Goal: Task Accomplishment & Management: Complete application form

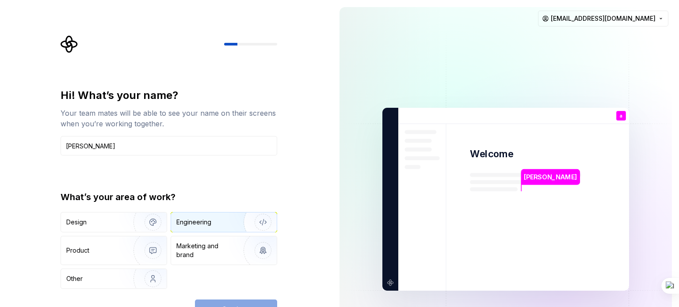
type input "ayush"
click at [206, 229] on div "Engineering" at bounding box center [224, 222] width 106 height 19
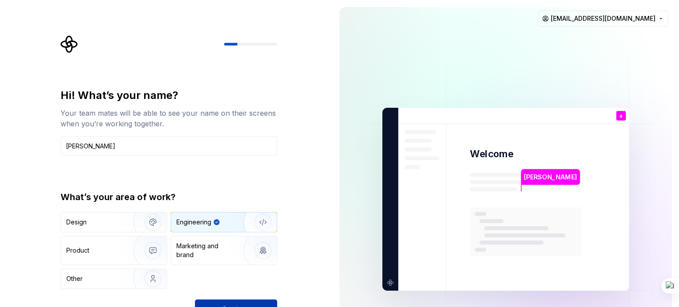
click at [246, 302] on button "Continue" at bounding box center [236, 309] width 82 height 19
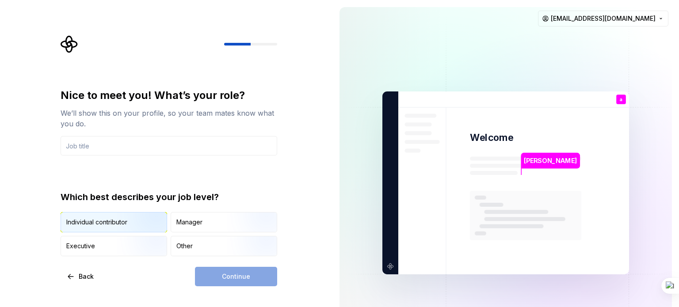
click at [148, 225] on img "button" at bounding box center [145, 233] width 57 height 59
click at [216, 274] on div "Continue" at bounding box center [236, 276] width 82 height 19
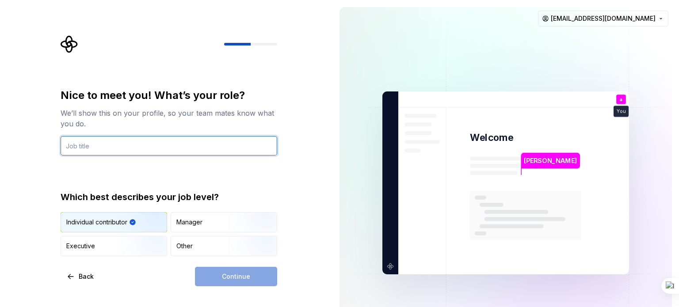
click at [173, 146] on input "text" at bounding box center [169, 145] width 217 height 19
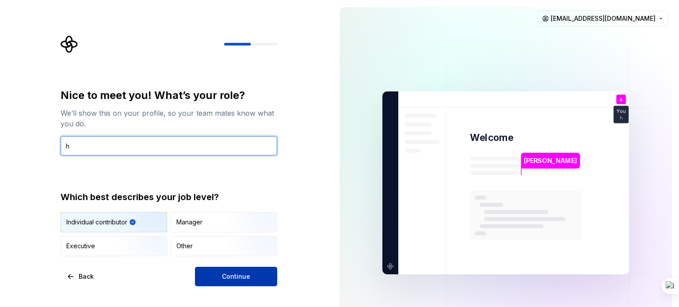
type input "h"
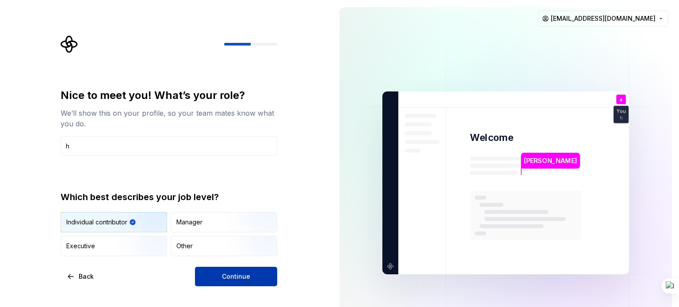
click at [222, 272] on button "Continue" at bounding box center [236, 276] width 82 height 19
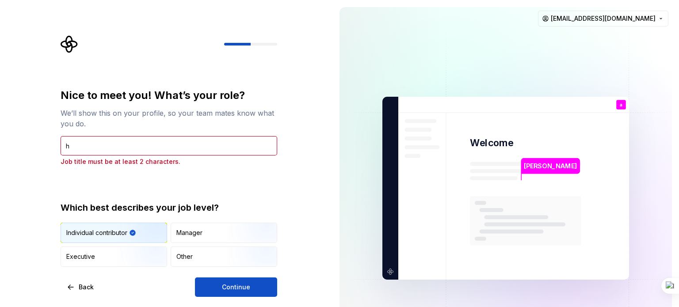
drag, startPoint x: 168, startPoint y: 135, endPoint x: 167, endPoint y: 149, distance: 14.2
click at [167, 149] on div "Nice to meet you! What’s your role? We’ll show this on your profile, so your te…" at bounding box center [169, 127] width 217 height 78
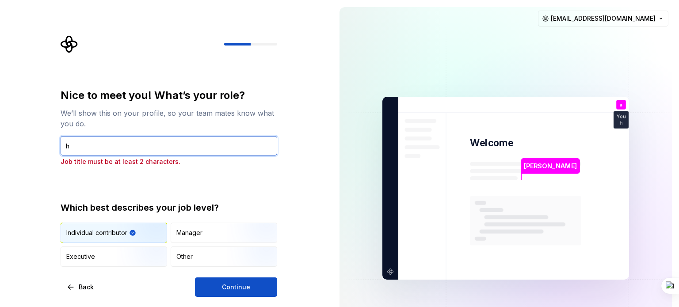
click at [167, 149] on input "h" at bounding box center [169, 145] width 217 height 19
type input "hii"
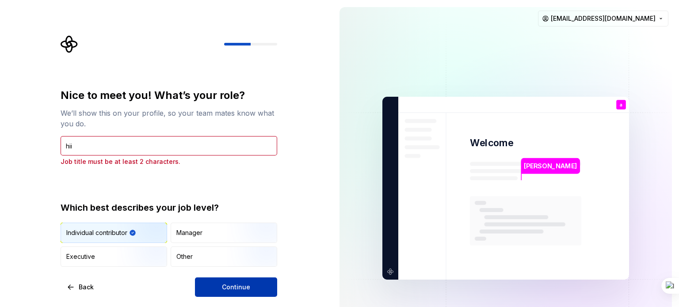
click at [224, 289] on span "Continue" at bounding box center [236, 287] width 28 height 9
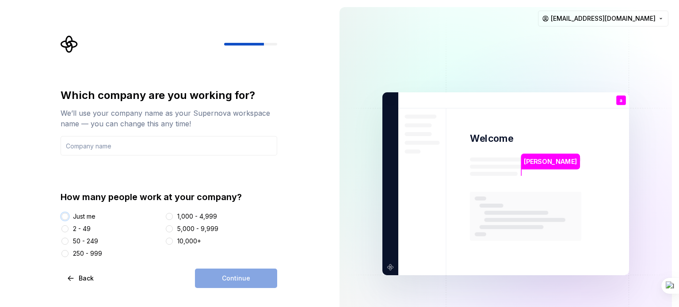
click at [62, 216] on button "Just me" at bounding box center [64, 216] width 7 height 7
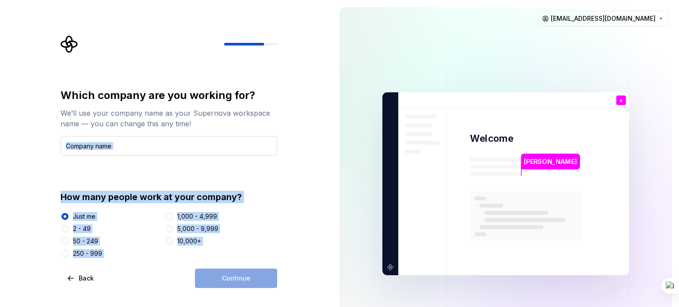
drag, startPoint x: 240, startPoint y: 277, endPoint x: 185, endPoint y: 143, distance: 144.6
click at [185, 143] on div "Which company are you working for? We’ll use your company name as your Supernov…" at bounding box center [169, 188] width 217 height 200
click at [185, 143] on input "text" at bounding box center [169, 145] width 217 height 19
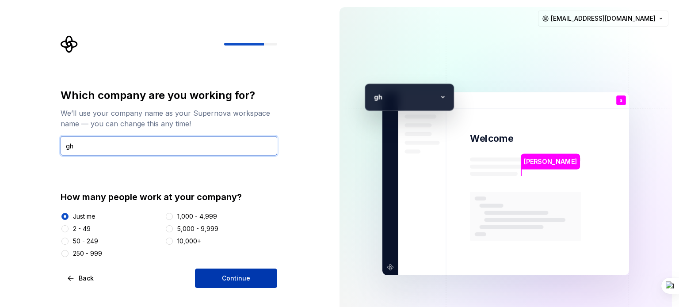
type input "gh"
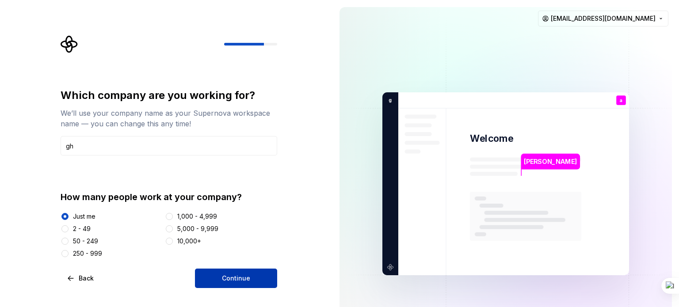
click at [244, 287] on button "Continue" at bounding box center [236, 278] width 82 height 19
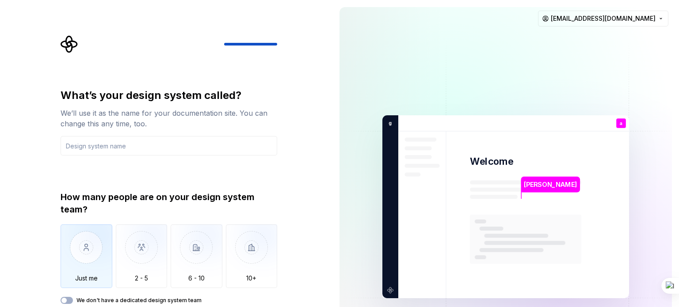
click at [103, 265] on img "button" at bounding box center [87, 254] width 52 height 59
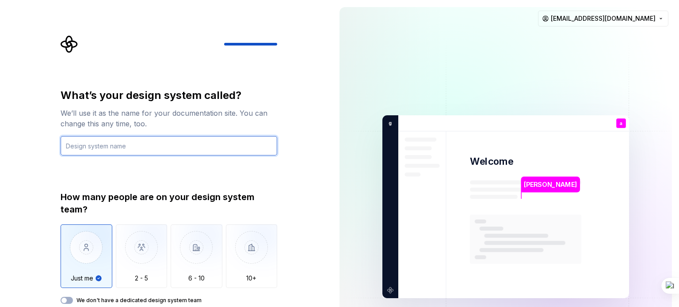
click at [163, 145] on input "text" at bounding box center [169, 145] width 217 height 19
type input "ok"
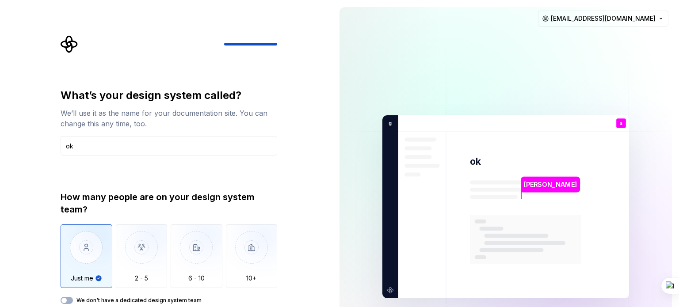
click at [184, 299] on label "We don't have a dedicated design system team" at bounding box center [138, 300] width 125 height 7
click at [73, 299] on button "We don't have a dedicated design system team" at bounding box center [67, 300] width 12 height 7
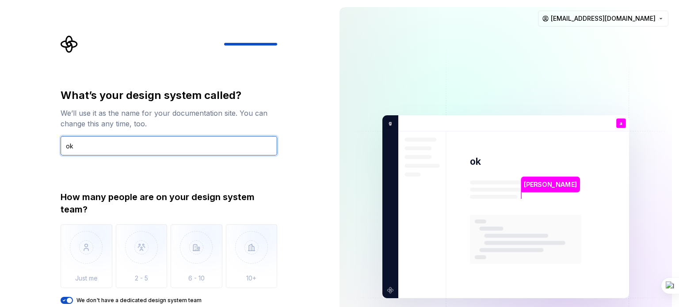
click at [225, 142] on input "ok" at bounding box center [169, 145] width 217 height 19
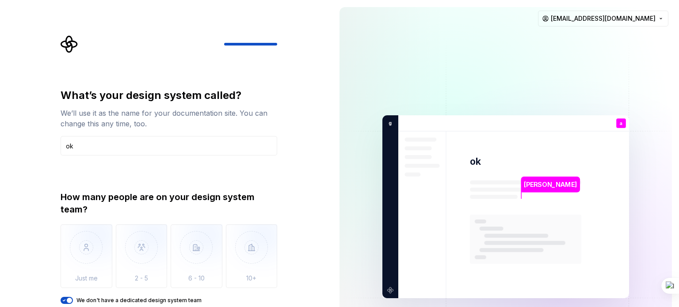
click at [351, 219] on img at bounding box center [506, 207] width 358 height 418
drag, startPoint x: 285, startPoint y: 282, endPoint x: 260, endPoint y: 180, distance: 105.7
click at [260, 180] on div "What’s your design system called? We’ll use it as the name for your documentati…" at bounding box center [169, 196] width 217 height 216
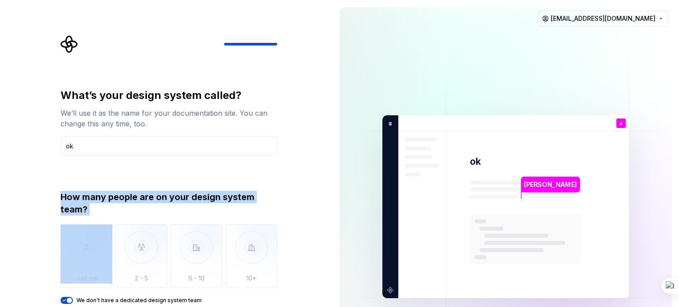
click at [260, 180] on div "What’s your design system called? We’ll use it as the name for your documentati…" at bounding box center [169, 196] width 217 height 216
click at [65, 298] on icon "button" at bounding box center [64, 300] width 7 height 5
click at [75, 261] on img "button" at bounding box center [87, 254] width 52 height 59
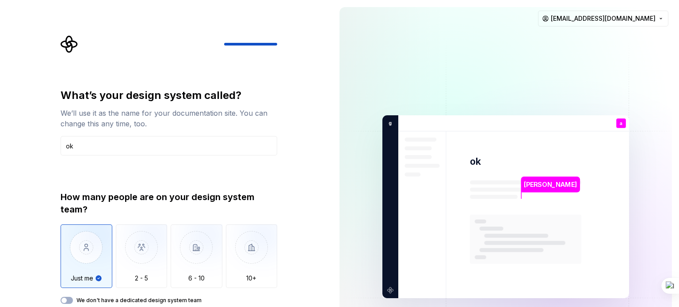
click at [264, 297] on div "We don't have a dedicated design system team" at bounding box center [169, 300] width 217 height 7
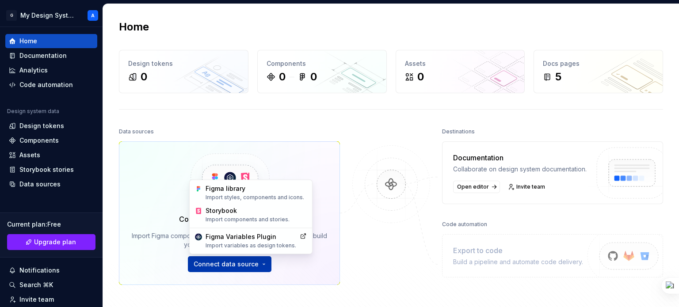
click at [240, 265] on html "G My Design System A Home Documentation Analytics Code automation Design system…" at bounding box center [339, 153] width 679 height 307
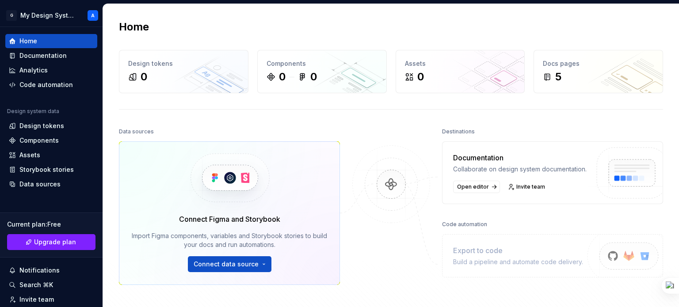
click at [342, 191] on html "G My Design System A Home Documentation Analytics Code automation Design system…" at bounding box center [339, 153] width 679 height 307
click at [57, 56] on div "Documentation" at bounding box center [42, 55] width 47 height 9
click at [57, 83] on div "Code automation" at bounding box center [45, 84] width 53 height 9
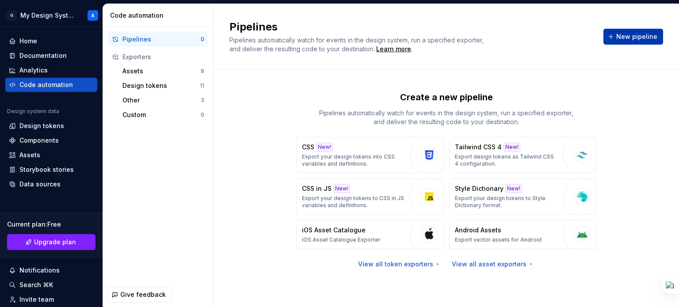
click at [634, 33] on span "New pipeline" at bounding box center [636, 36] width 41 height 9
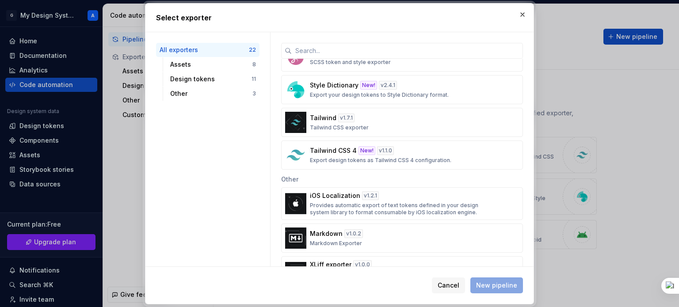
scroll to position [571, 0]
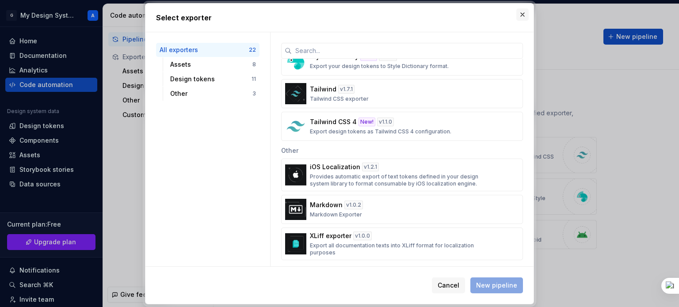
click at [518, 10] on button "button" at bounding box center [522, 14] width 12 height 12
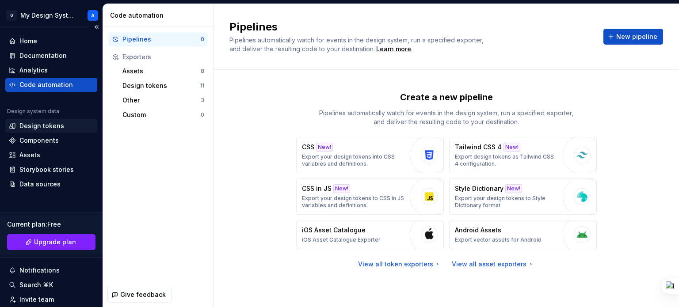
click at [61, 126] on div "Design tokens" at bounding box center [41, 126] width 45 height 9
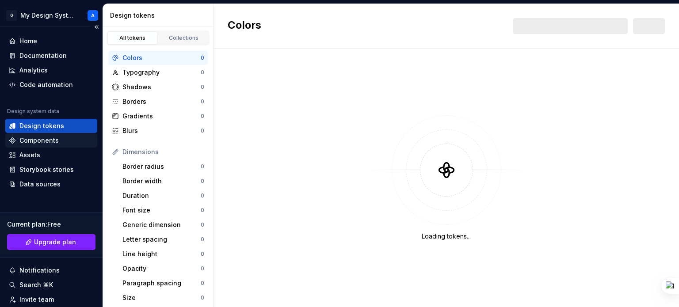
click at [58, 139] on div "Components" at bounding box center [51, 140] width 85 height 9
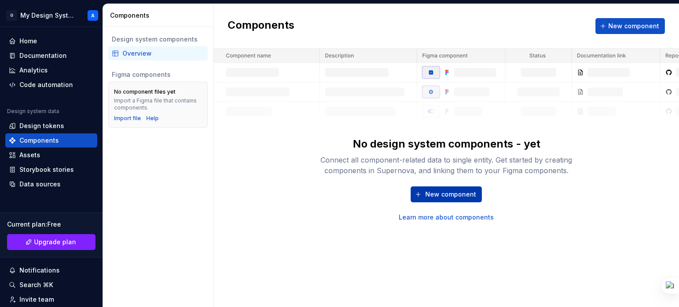
click at [455, 191] on span "New component" at bounding box center [450, 194] width 51 height 9
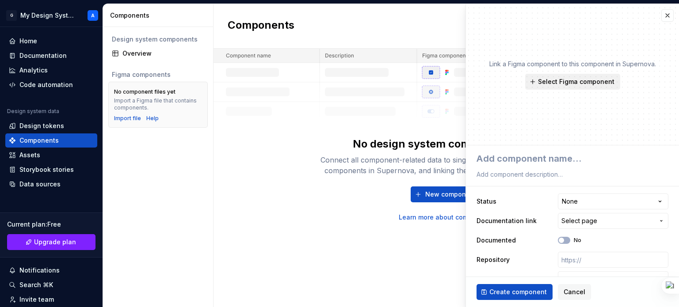
click at [578, 80] on span "Select Figma component" at bounding box center [576, 81] width 76 height 9
click at [390, 105] on img at bounding box center [447, 85] width 466 height 73
click at [34, 42] on div "Home" at bounding box center [28, 41] width 18 height 9
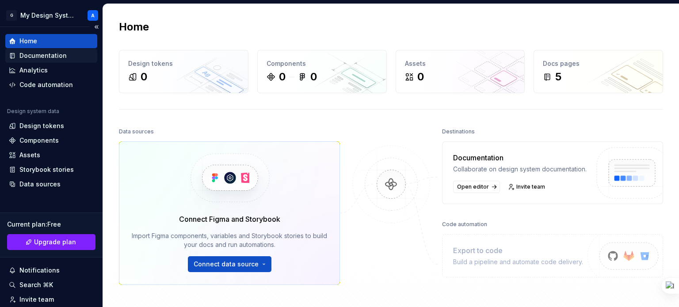
click at [36, 54] on div "Documentation" at bounding box center [42, 55] width 47 height 9
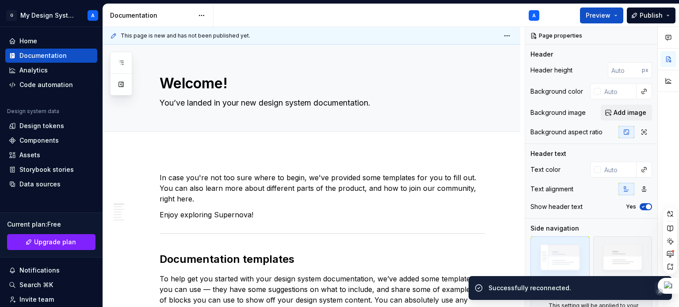
click at [660, 290] on div at bounding box center [659, 292] width 7 height 7
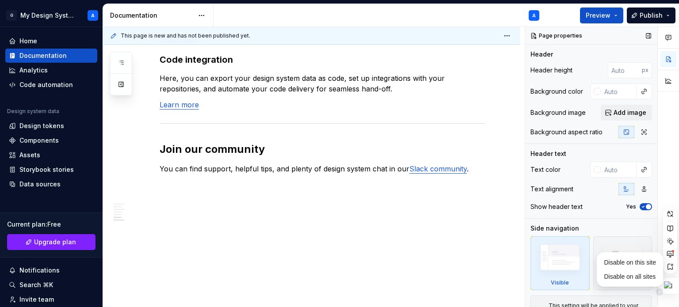
scroll to position [25, 0]
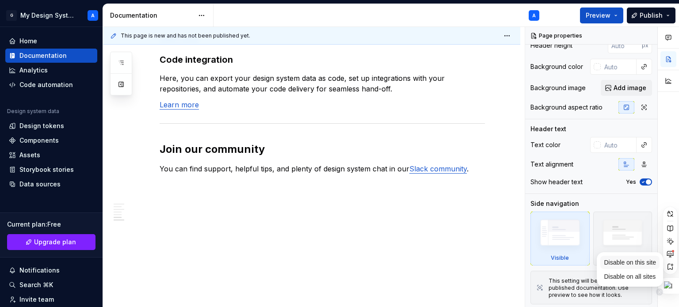
click at [624, 262] on span "Disable on this site" at bounding box center [630, 262] width 52 height 7
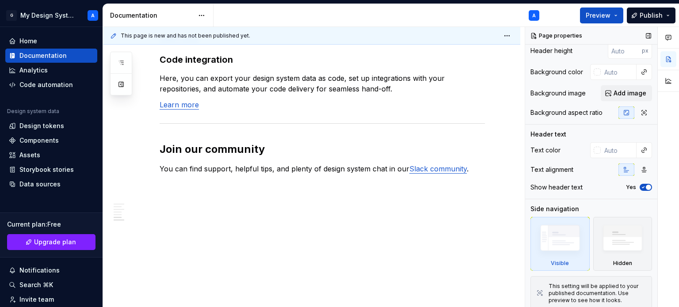
scroll to position [18, 0]
click at [615, 241] on img at bounding box center [622, 241] width 51 height 39
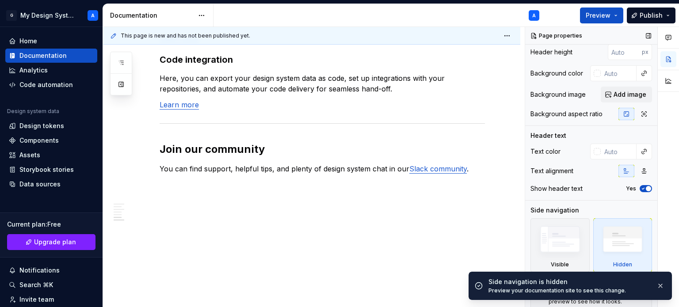
scroll to position [0, 0]
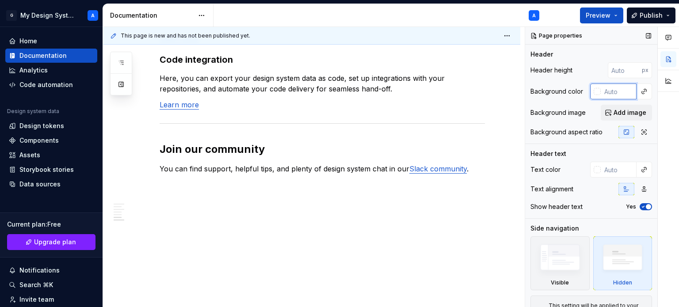
click at [607, 93] on input "text" at bounding box center [619, 92] width 36 height 16
click at [577, 126] on div "Background aspect ratio" at bounding box center [592, 132] width 122 height 12
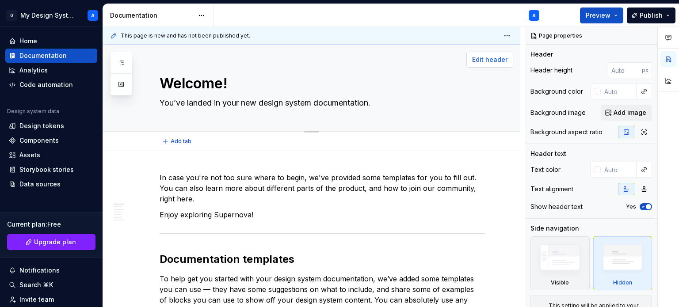
click at [493, 56] on span "Edit header" at bounding box center [489, 59] width 35 height 9
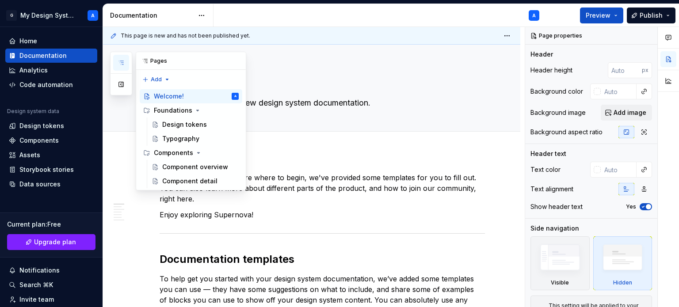
click at [123, 65] on icon "button" at bounding box center [121, 62] width 7 height 7
click at [229, 95] on button "Page tree" at bounding box center [232, 96] width 12 height 12
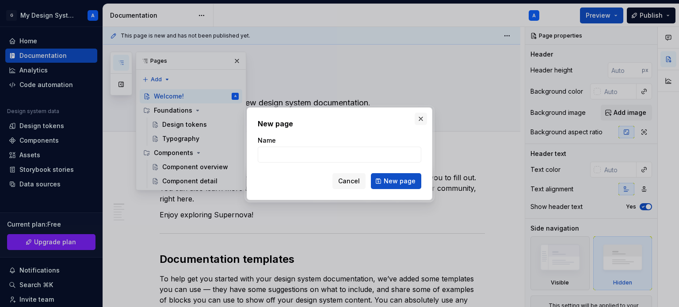
click at [417, 120] on button "button" at bounding box center [421, 119] width 12 height 12
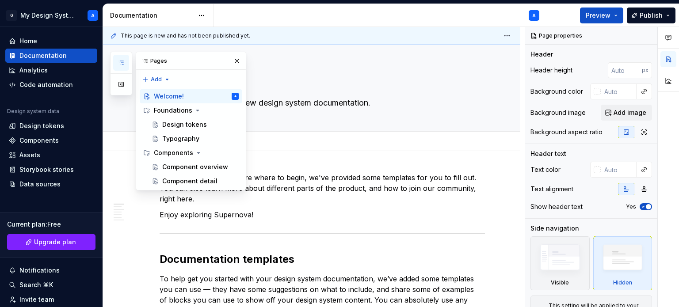
type textarea "*"
